Goal: Transaction & Acquisition: Download file/media

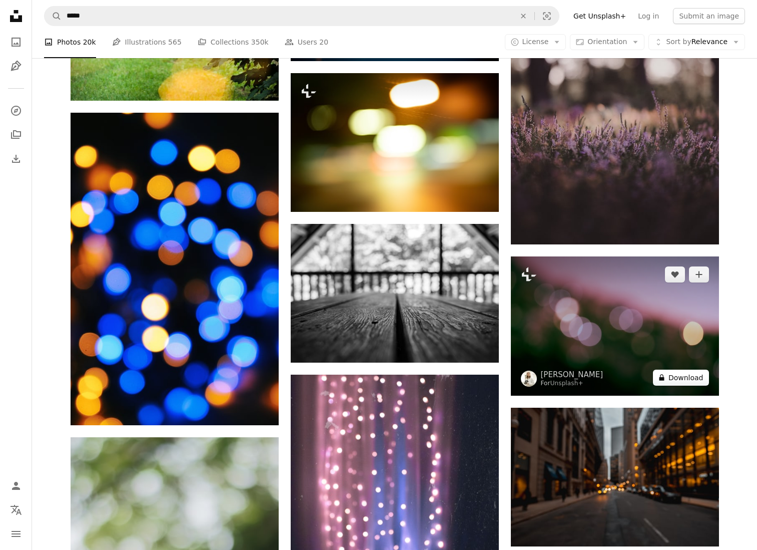
scroll to position [13697, 0]
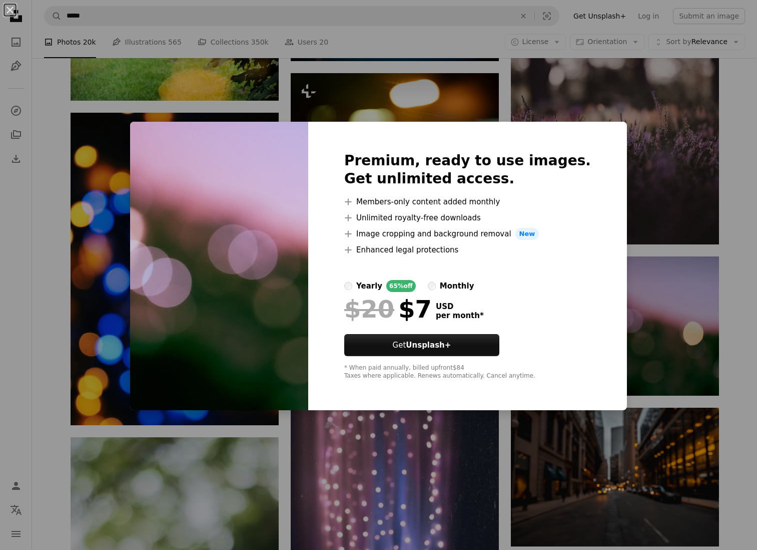
click at [615, 243] on div "An X shape Premium, ready to use images. Get unlimited access. A plus sign Memb…" at bounding box center [378, 275] width 757 height 550
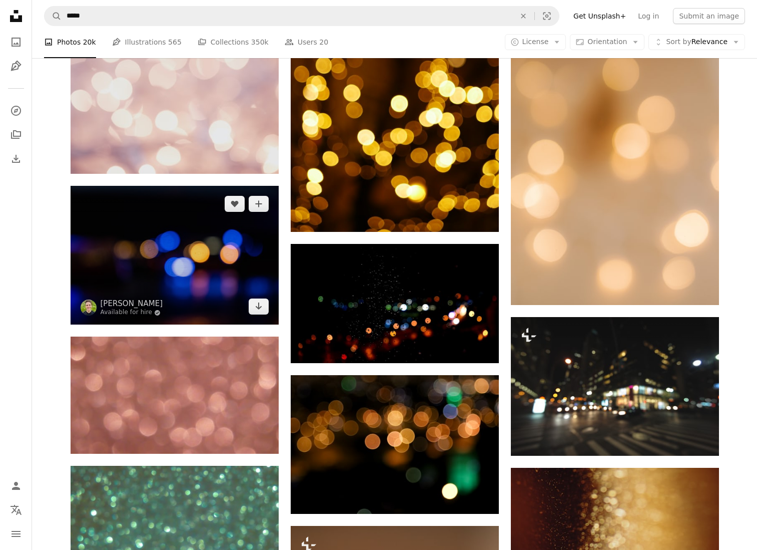
scroll to position [553, 0]
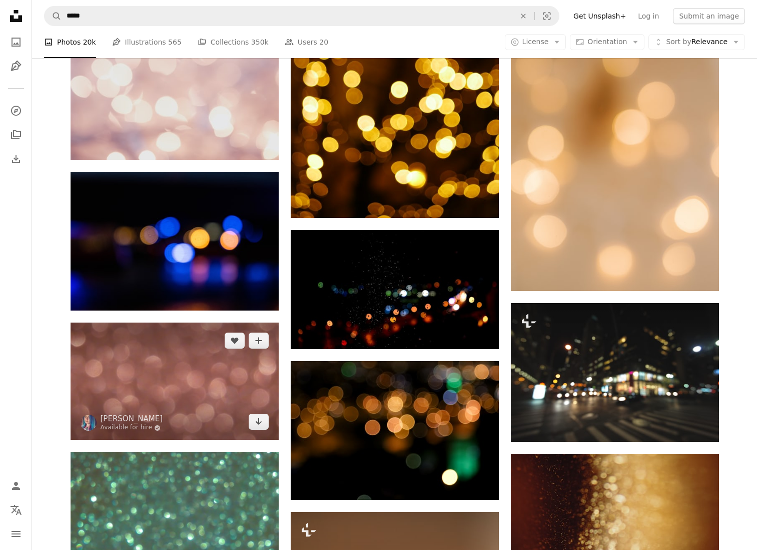
click at [223, 373] on img at bounding box center [175, 380] width 208 height 117
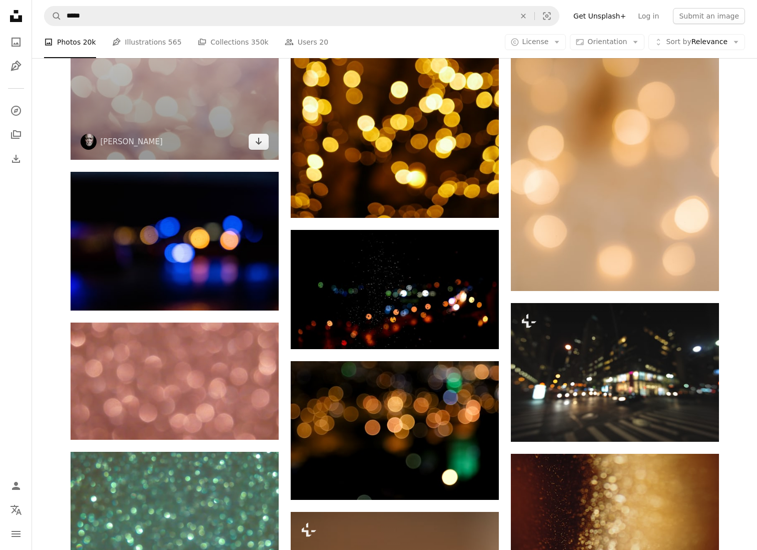
click at [168, 129] on img at bounding box center [175, 3] width 208 height 312
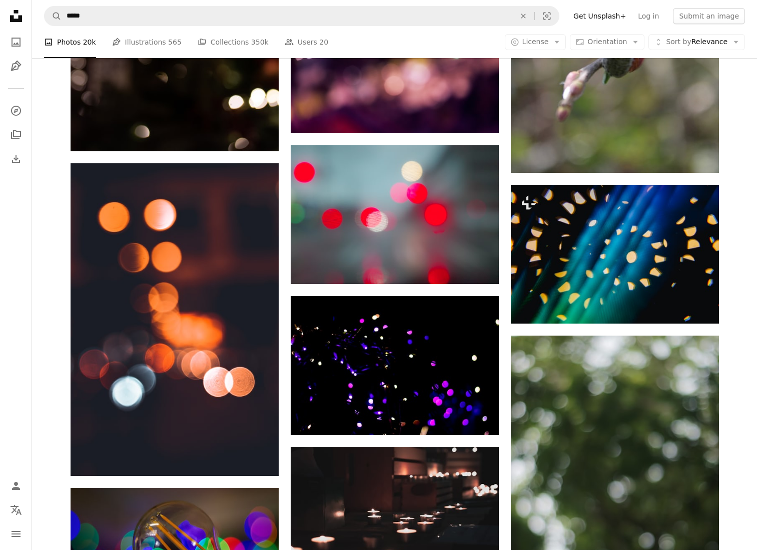
scroll to position [19324, 0]
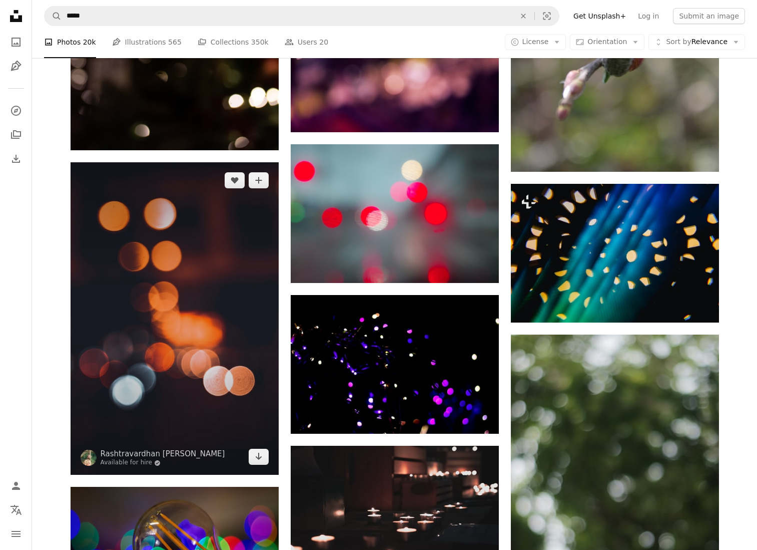
click at [257, 345] on img at bounding box center [175, 318] width 208 height 312
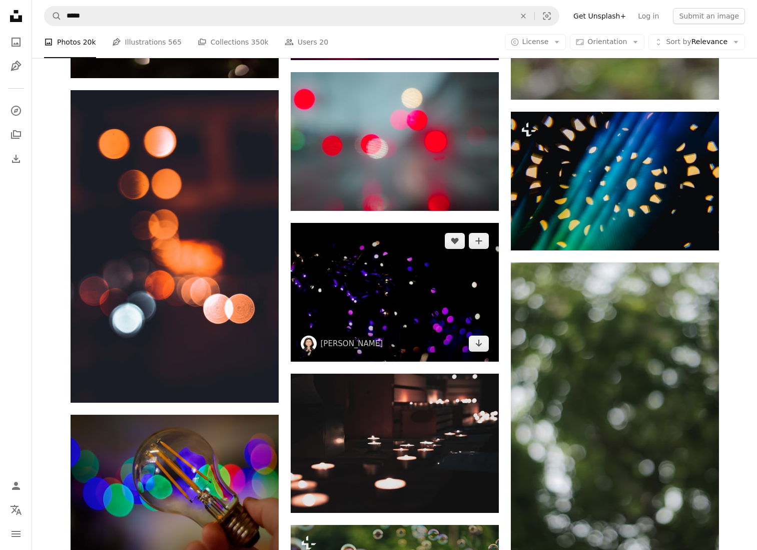
scroll to position [19397, 0]
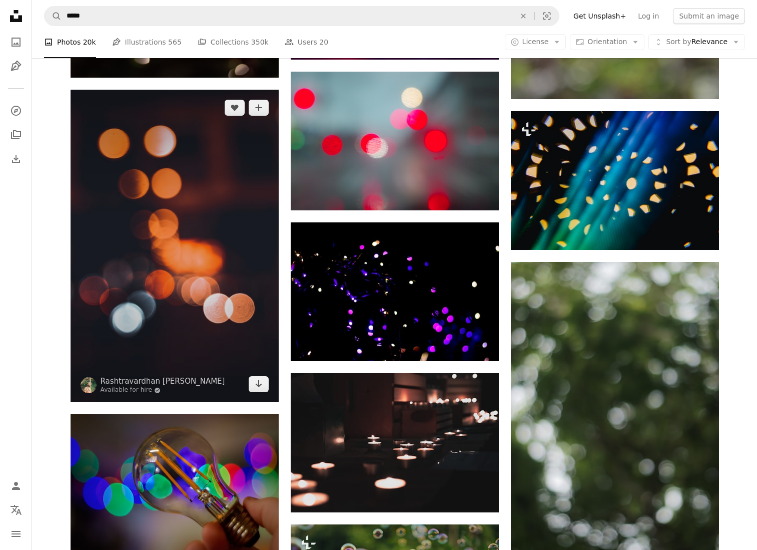
click at [253, 177] on img at bounding box center [175, 246] width 208 height 312
click at [260, 381] on icon "Arrow pointing down" at bounding box center [259, 383] width 8 height 12
